Goal: Task Accomplishment & Management: Use online tool/utility

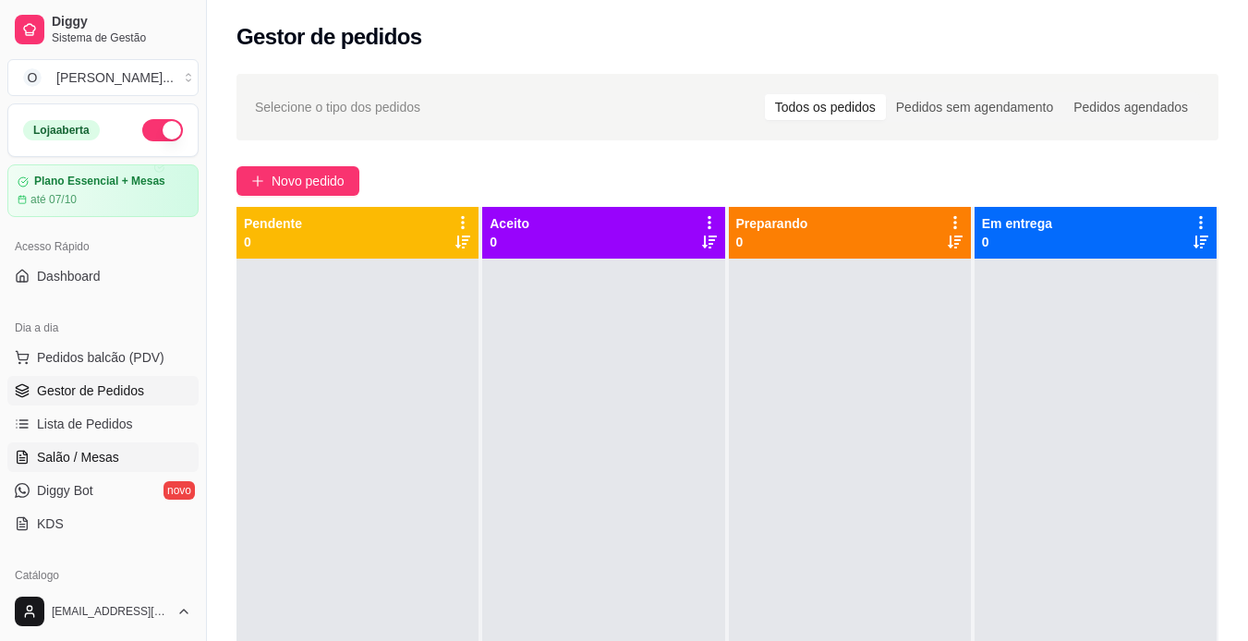
click at [104, 458] on span "Salão / Mesas" at bounding box center [78, 457] width 82 height 18
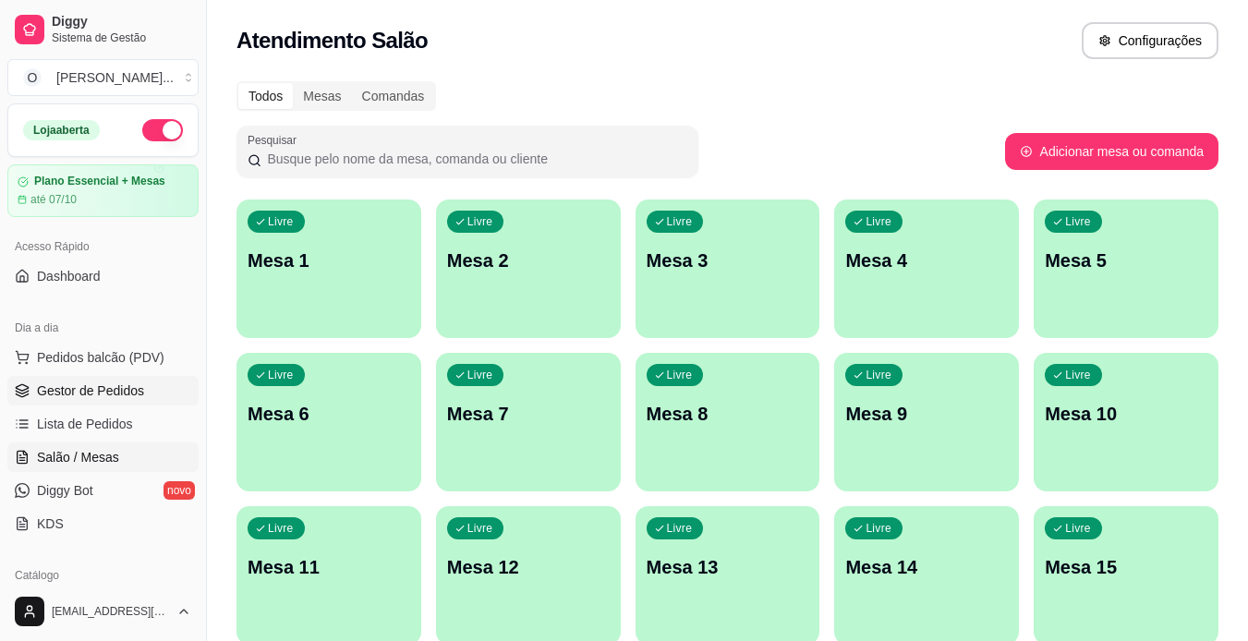
click at [115, 396] on span "Gestor de Pedidos" at bounding box center [90, 390] width 107 height 18
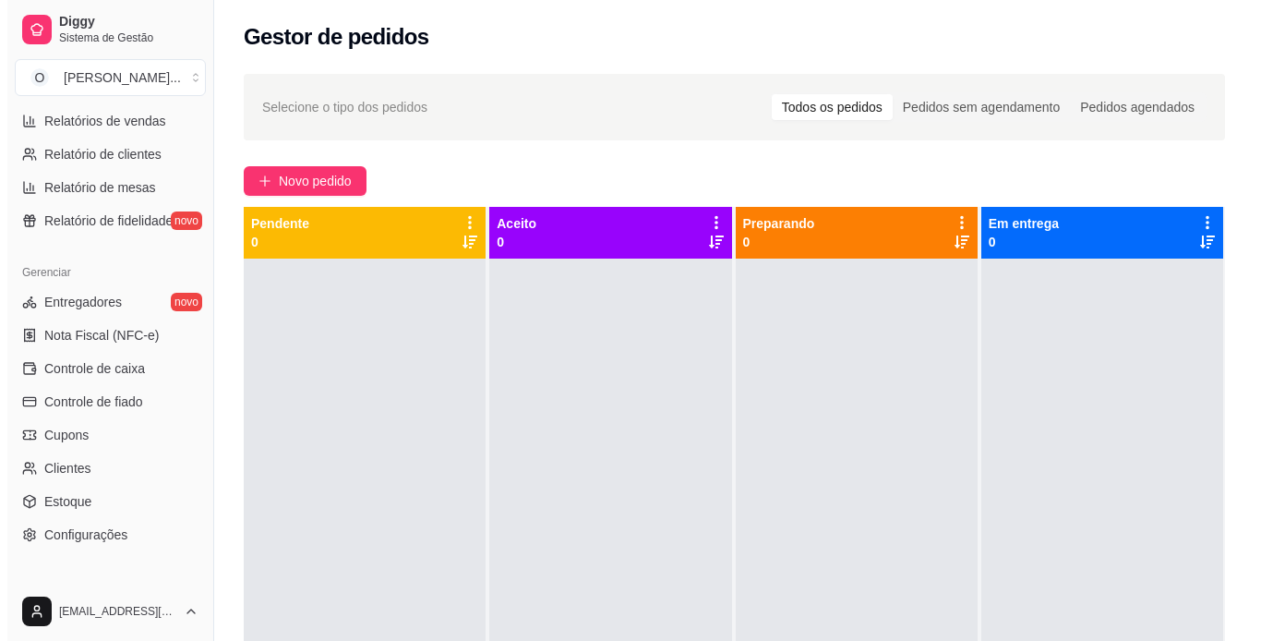
scroll to position [597, 0]
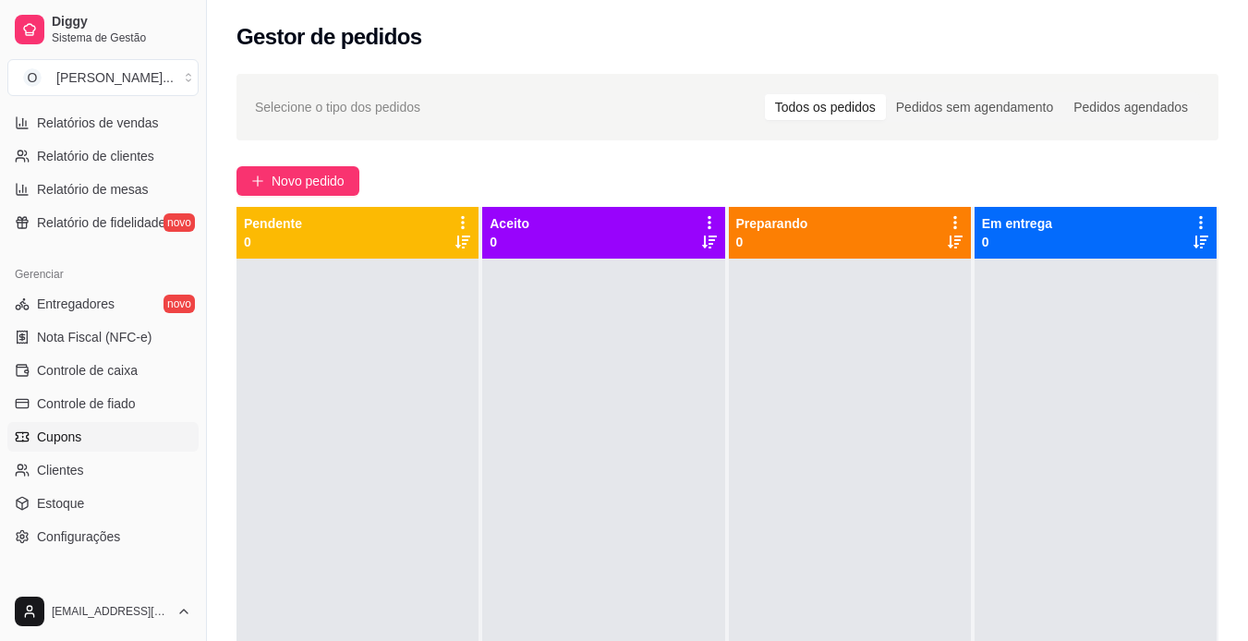
click at [84, 438] on link "Cupons" at bounding box center [102, 437] width 191 height 30
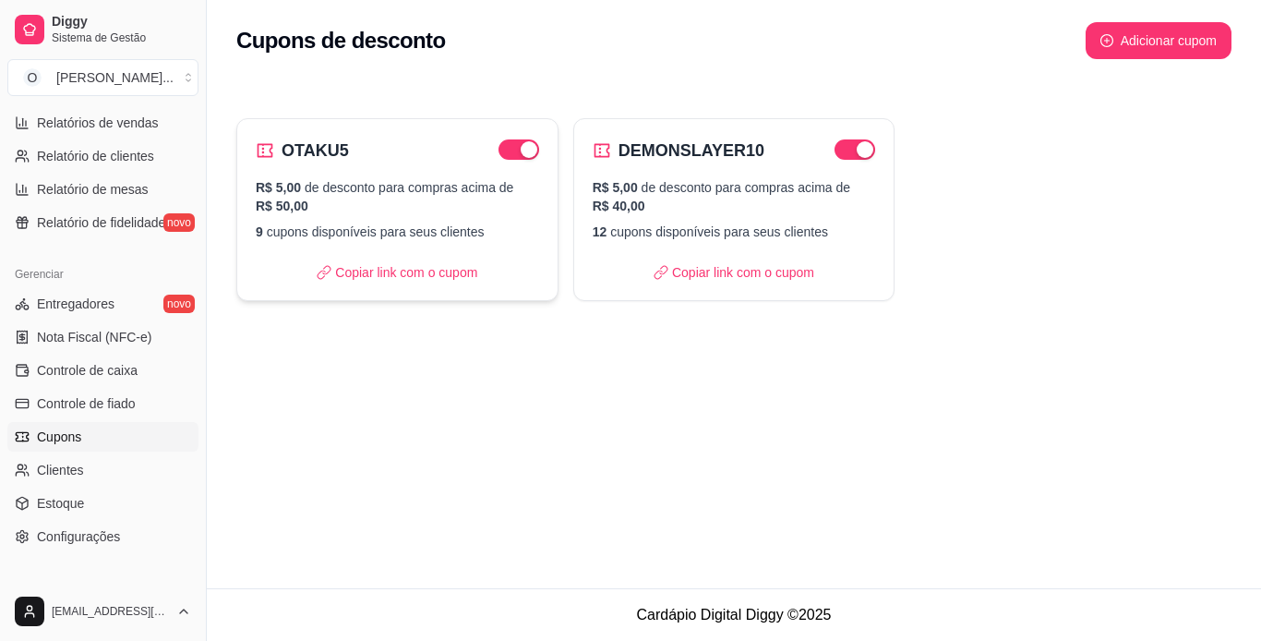
click at [331, 151] on h2 "OTAKU5" at bounding box center [315, 151] width 67 height 26
select select "FIXED_VALUE"
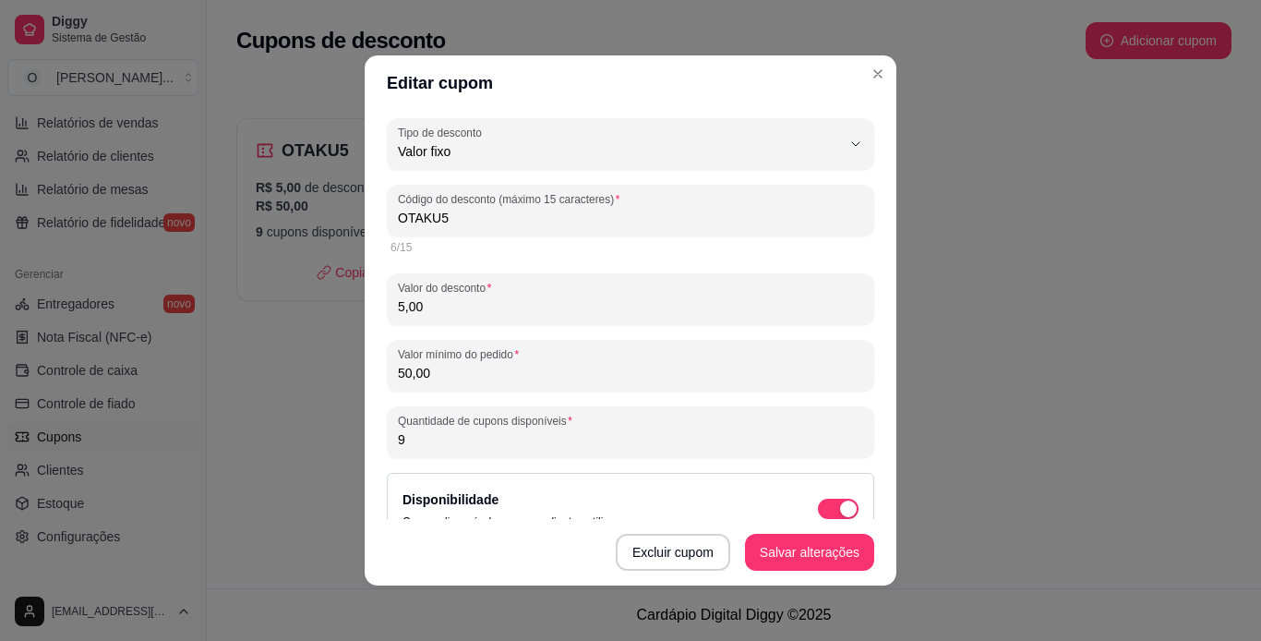
click at [528, 443] on input "9" at bounding box center [630, 439] width 465 height 18
type input "20"
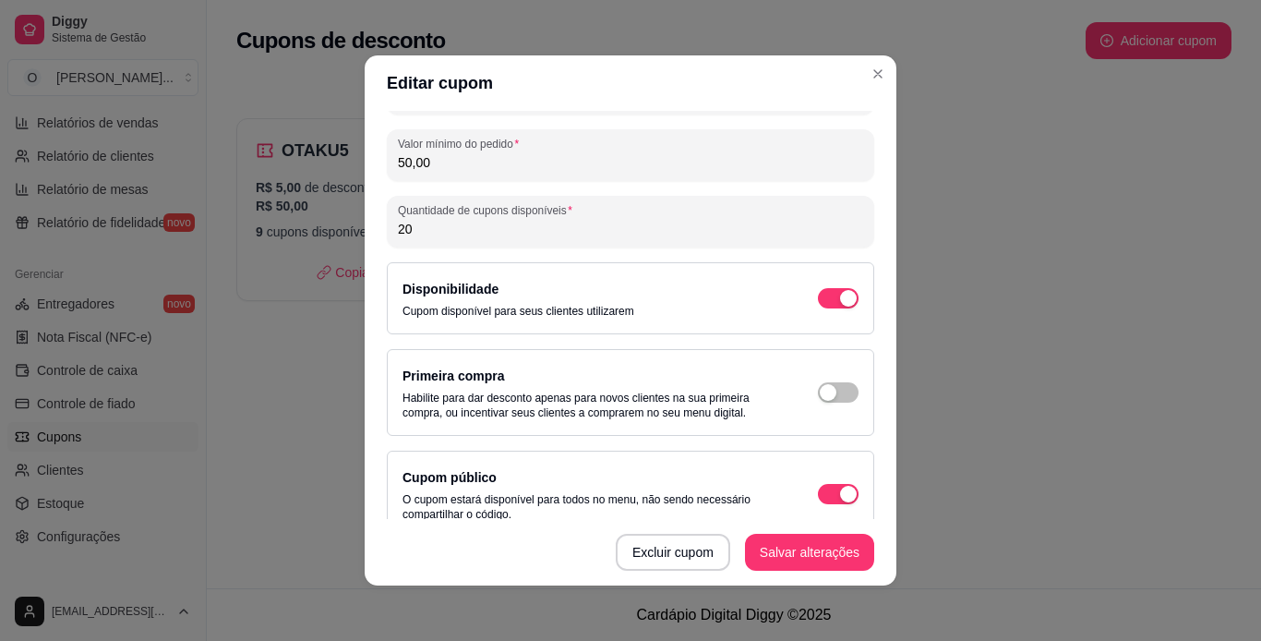
scroll to position [225, 0]
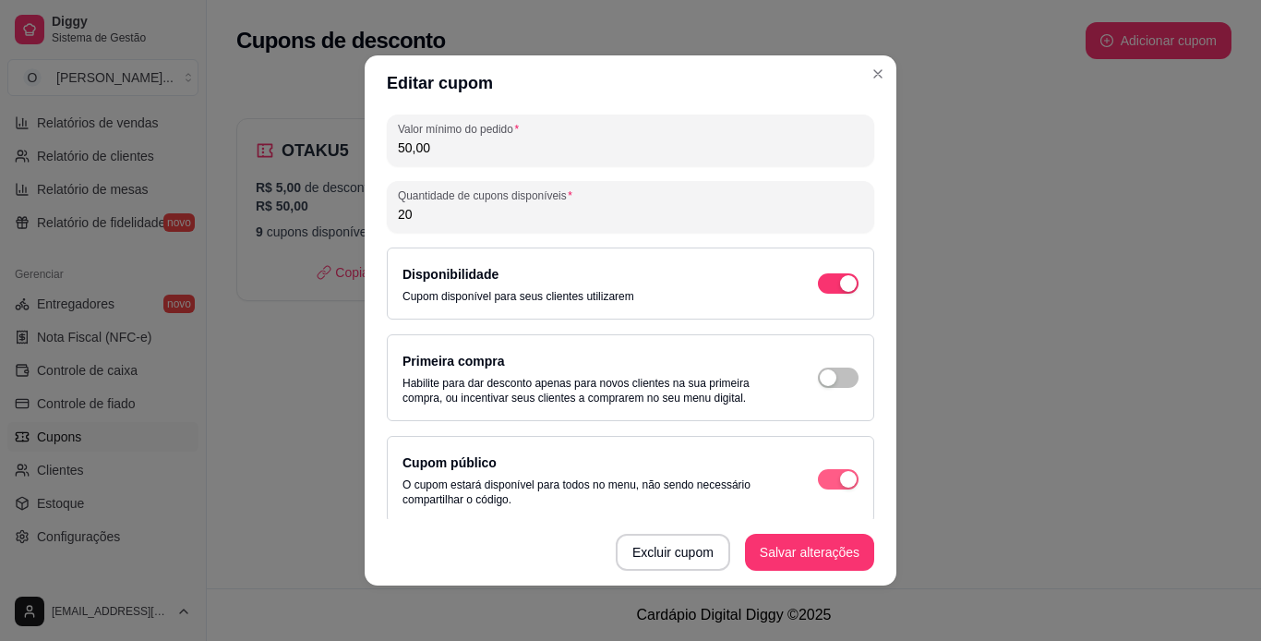
click at [818, 481] on button "button" at bounding box center [838, 479] width 41 height 20
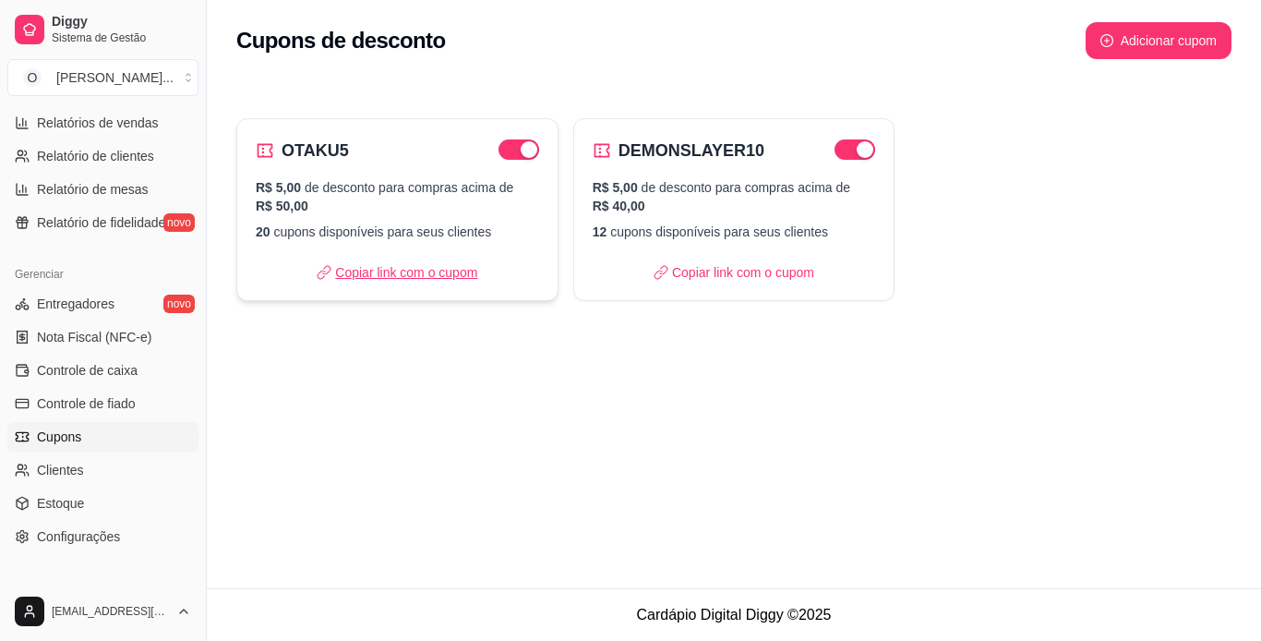
click at [454, 272] on p "Copiar link com o cupom" at bounding box center [397, 272] width 161 height 18
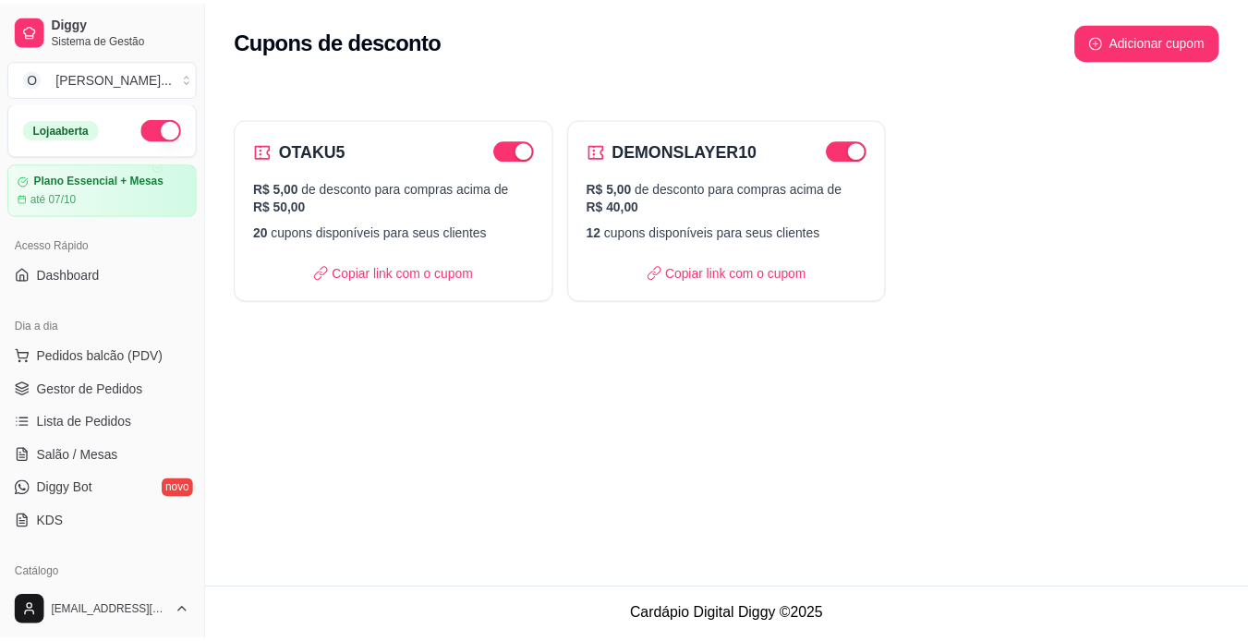
scroll to position [0, 0]
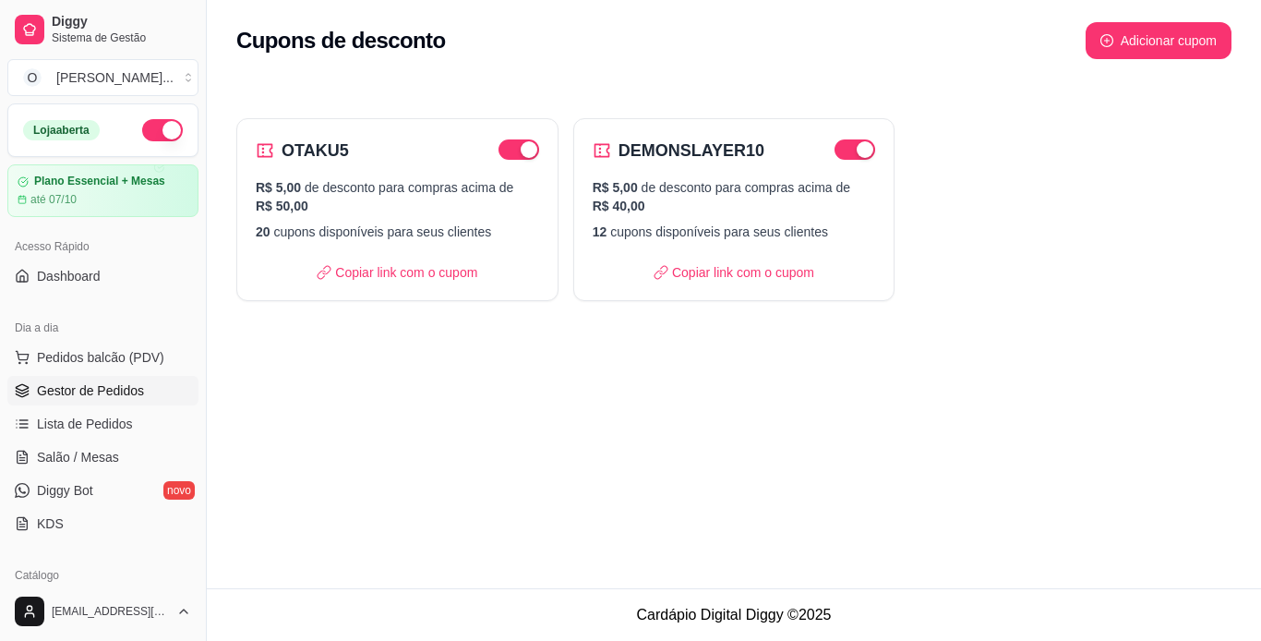
click at [108, 382] on span "Gestor de Pedidos" at bounding box center [90, 390] width 107 height 18
